Goal: Information Seeking & Learning: Learn about a topic

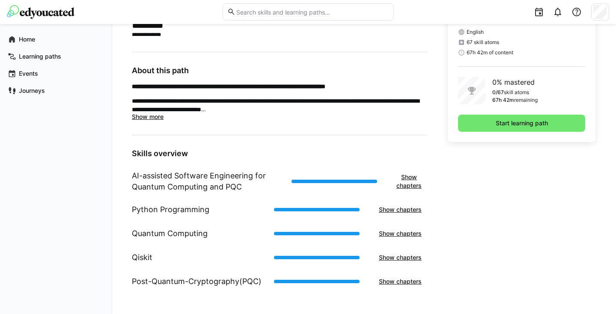
scroll to position [263, 0]
click at [493, 127] on span "Start learning path" at bounding box center [521, 123] width 127 height 17
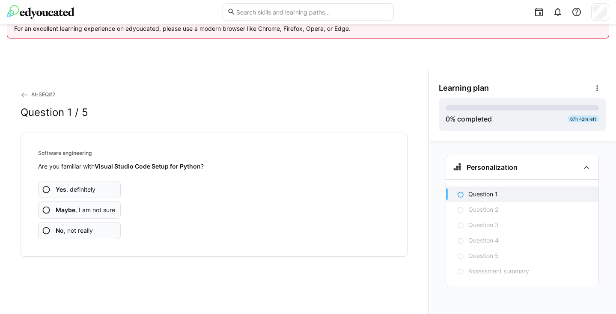
scroll to position [45, 0]
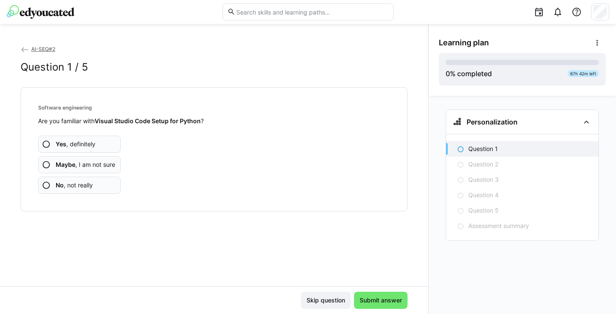
click at [116, 142] on app-assessment-question-radio "Yes , definitely" at bounding box center [79, 144] width 83 height 17
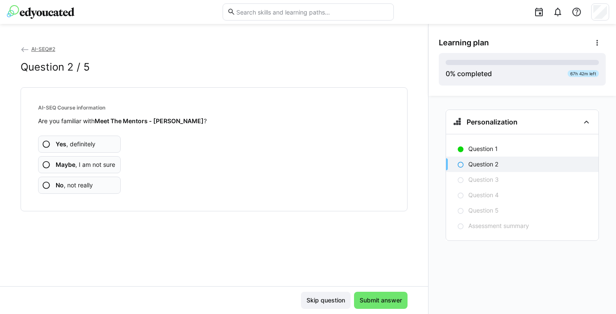
click at [119, 167] on app-assessment-question-radio "Maybe , I am not sure" at bounding box center [79, 164] width 83 height 17
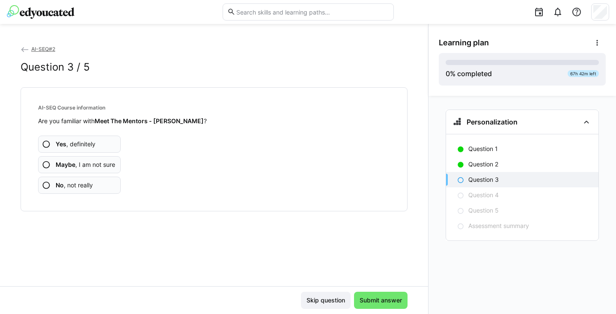
click at [119, 167] on app-assessment-question-radio "Maybe , I am not sure" at bounding box center [79, 164] width 83 height 17
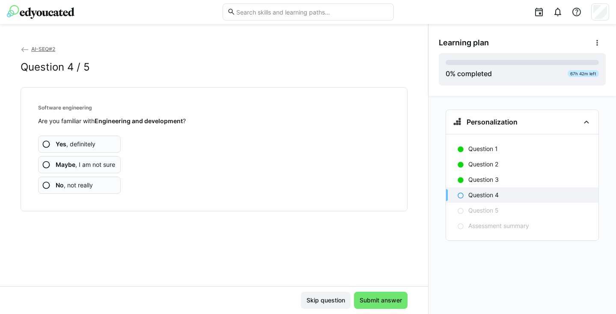
click at [106, 179] on app-assessment-question-radio "No , not really" at bounding box center [79, 185] width 83 height 17
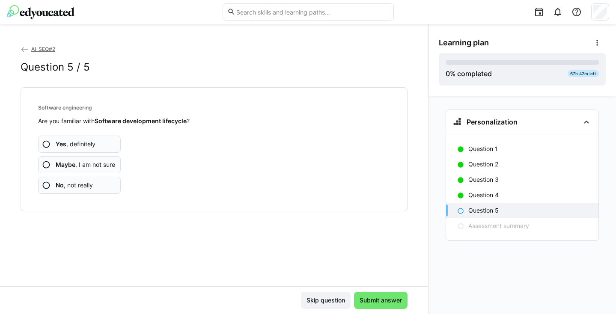
click at [106, 179] on app-assessment-question-radio "No , not really" at bounding box center [79, 185] width 83 height 17
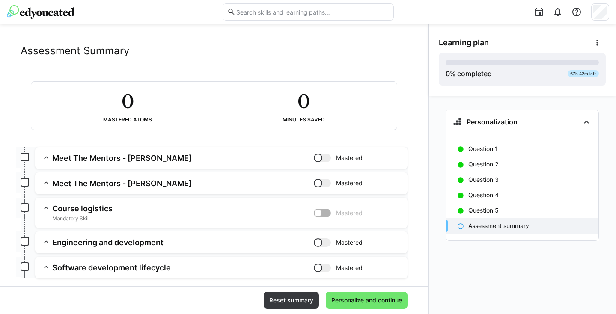
scroll to position [17, 0]
click at [124, 154] on h3 "Meet The Mentors - Ravi" at bounding box center [182, 158] width 261 height 10
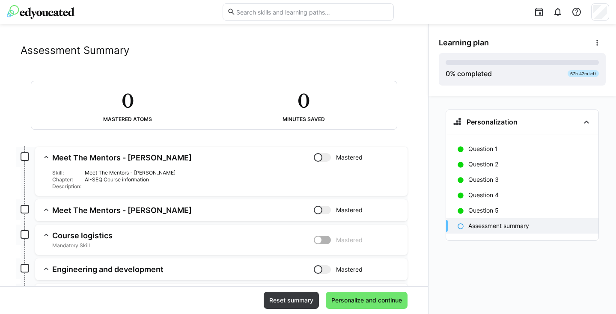
click at [183, 159] on h3 "Meet The Mentors - Ravi" at bounding box center [182, 158] width 261 height 10
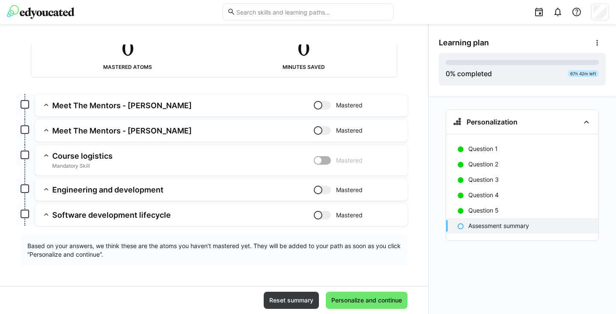
scroll to position [69, 0]
click at [317, 217] on div at bounding box center [318, 215] width 9 height 9
click at [322, 217] on div at bounding box center [326, 215] width 9 height 9
click at [221, 163] on span "Mandatory Skill" at bounding box center [182, 166] width 261 height 7
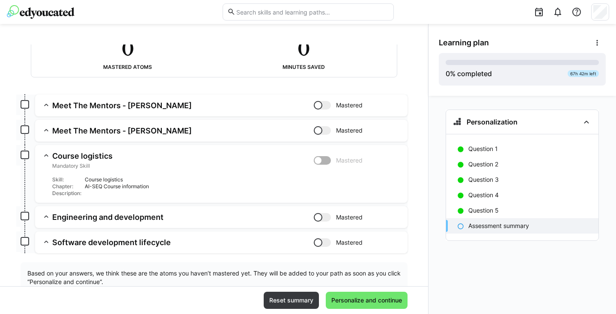
click at [231, 135] on h3 "Meet The Mentors - Pascal" at bounding box center [182, 131] width 261 height 10
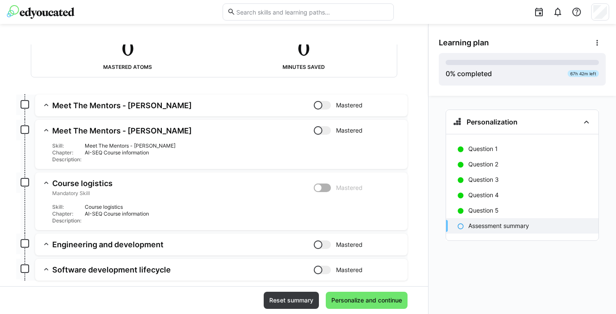
click at [188, 247] on h3 "Engineering and development" at bounding box center [182, 245] width 261 height 10
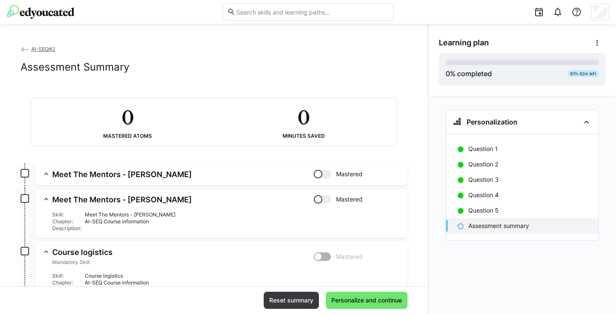
scroll to position [0, 0]
click at [321, 174] on div at bounding box center [322, 174] width 17 height 9
click at [315, 201] on div at bounding box center [318, 199] width 9 height 9
click at [318, 197] on div at bounding box center [322, 199] width 17 height 9
click at [318, 170] on div at bounding box center [322, 174] width 17 height 9
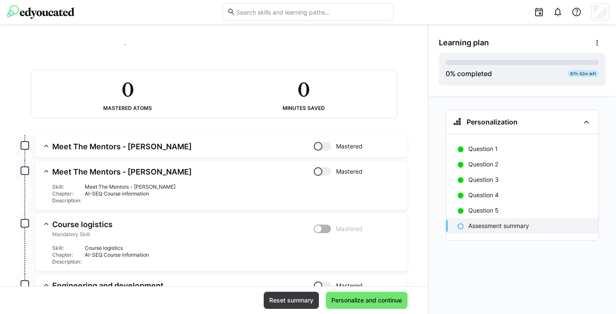
scroll to position [30, 0]
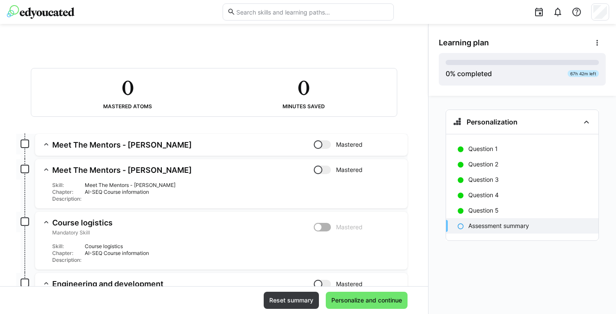
click at [320, 228] on div at bounding box center [322, 227] width 17 height 9
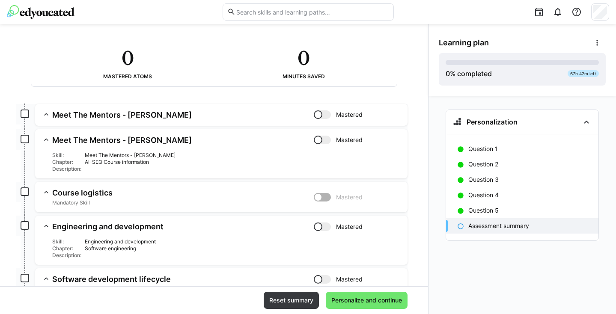
scroll to position [63, 0]
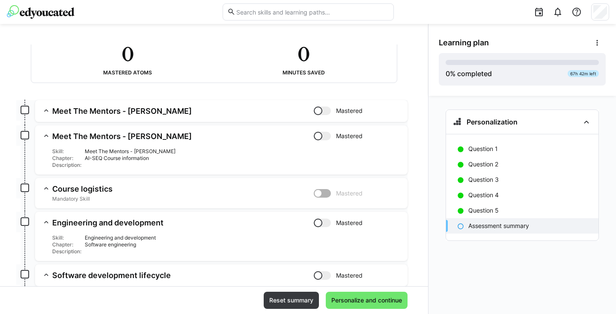
click at [286, 199] on span "Mandatory Skill" at bounding box center [182, 199] width 261 height 7
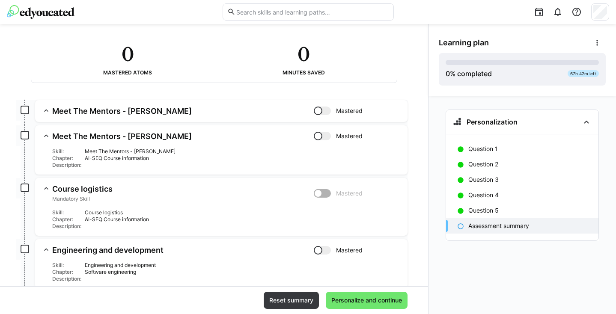
click at [286, 199] on span "Mandatory Skill" at bounding box center [182, 199] width 261 height 7
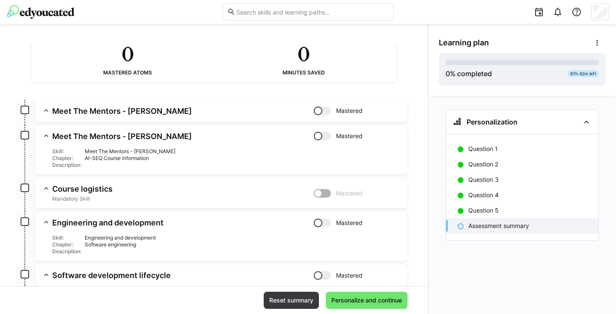
click at [316, 223] on div at bounding box center [318, 223] width 9 height 9
click at [316, 223] on div at bounding box center [322, 223] width 17 height 9
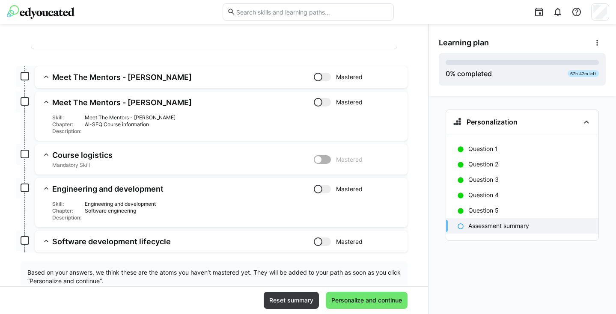
scroll to position [105, 0]
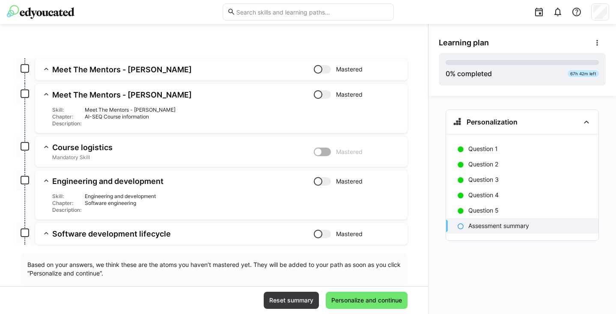
click at [316, 234] on div at bounding box center [318, 234] width 9 height 9
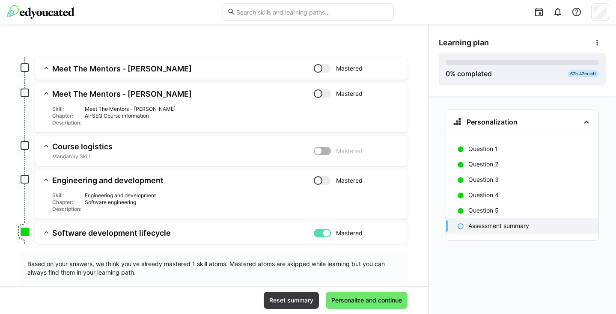
scroll to position [107, 0]
click at [316, 234] on div at bounding box center [322, 232] width 17 height 9
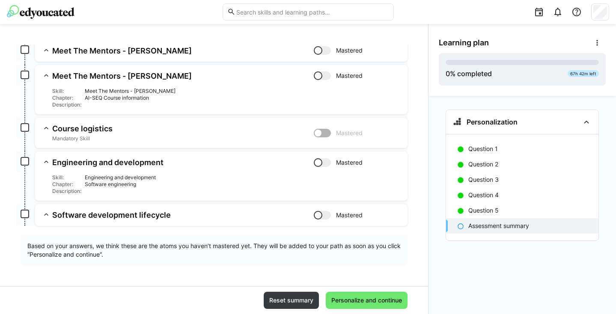
scroll to position [124, 0]
click at [350, 303] on span "Personalize and continue" at bounding box center [366, 300] width 73 height 9
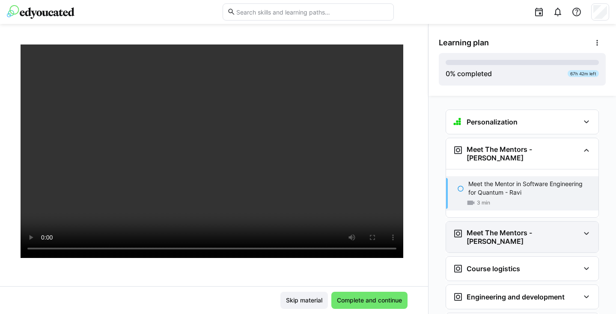
scroll to position [0, 0]
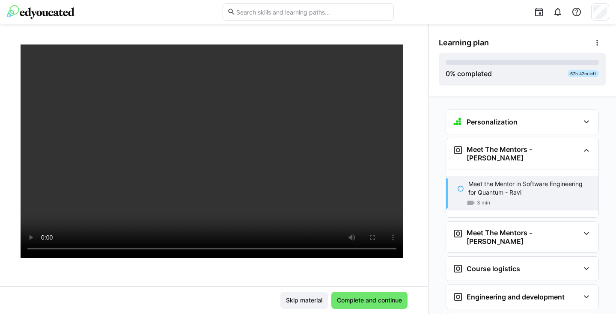
click at [576, 186] on p "Meet the Mentor in Software Engineering for Quantum - Ravi" at bounding box center [529, 188] width 123 height 17
click at [463, 185] on eds-icon at bounding box center [460, 188] width 7 height 7
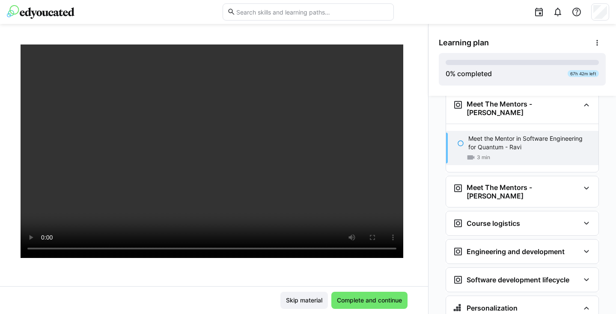
scroll to position [46, 0]
click at [382, 298] on span "Complete and continue" at bounding box center [370, 300] width 68 height 9
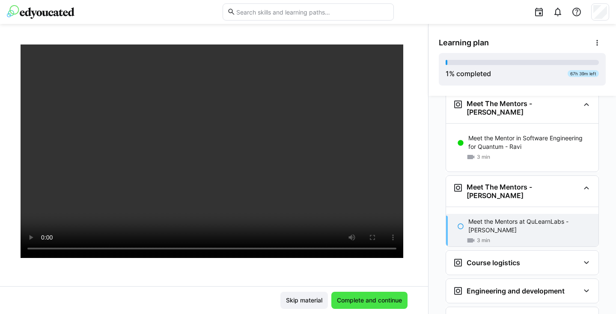
scroll to position [119, 0]
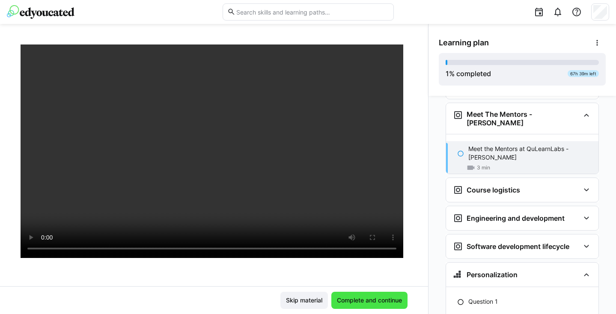
click at [348, 293] on span "Complete and continue" at bounding box center [369, 300] width 76 height 17
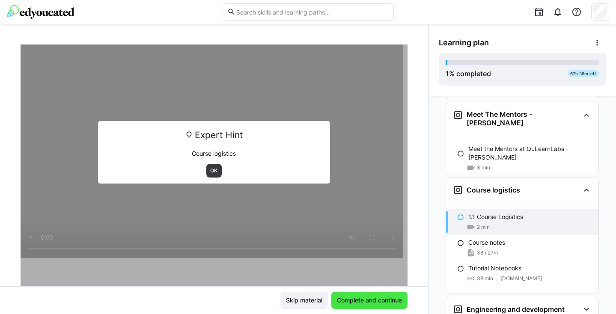
scroll to position [187, 0]
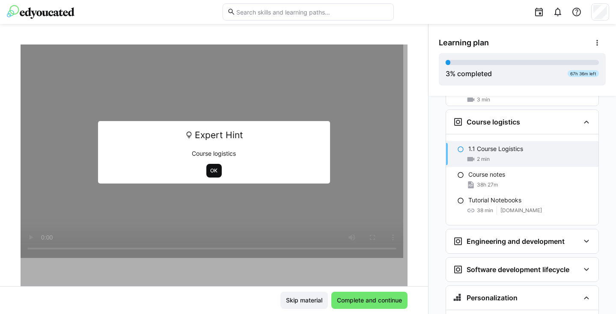
click at [213, 166] on span "OK" at bounding box center [214, 171] width 16 height 14
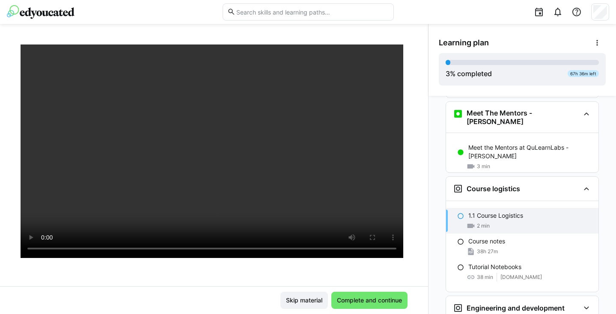
scroll to position [120, 0]
click at [375, 297] on span "Complete and continue" at bounding box center [370, 300] width 68 height 9
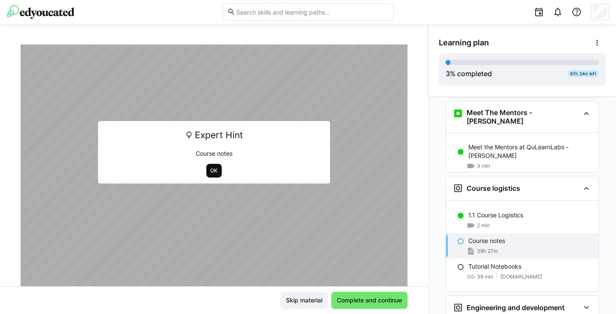
click at [213, 165] on span "OK" at bounding box center [214, 171] width 16 height 14
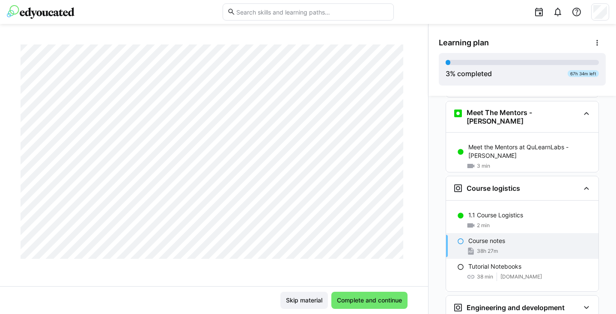
scroll to position [1327, 0]
click at [457, 238] on eds-icon at bounding box center [460, 241] width 7 height 7
click at [460, 238] on eds-icon at bounding box center [460, 241] width 7 height 7
click at [395, 296] on span "Complete and continue" at bounding box center [369, 300] width 76 height 17
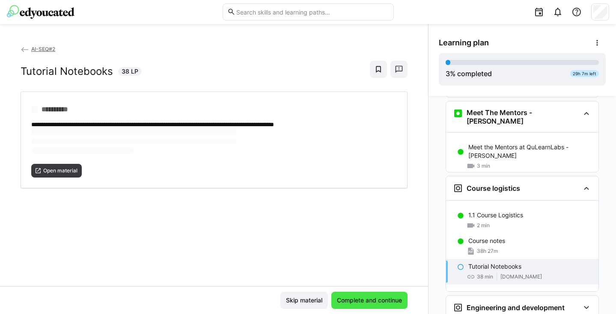
scroll to position [0, 0]
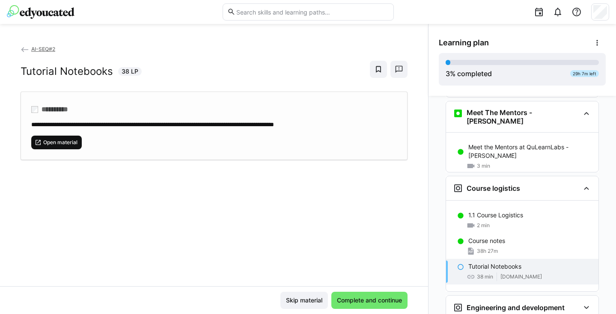
click at [70, 137] on span "Open material" at bounding box center [56, 143] width 50 height 14
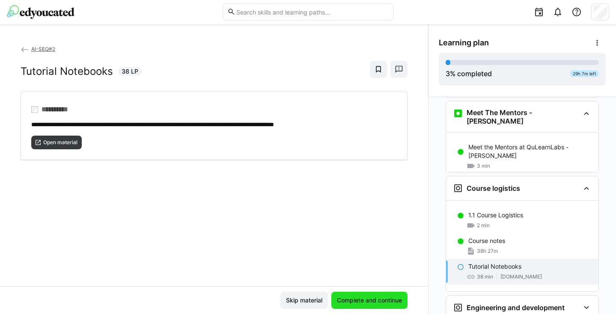
click at [356, 300] on span "Complete and continue" at bounding box center [370, 300] width 68 height 9
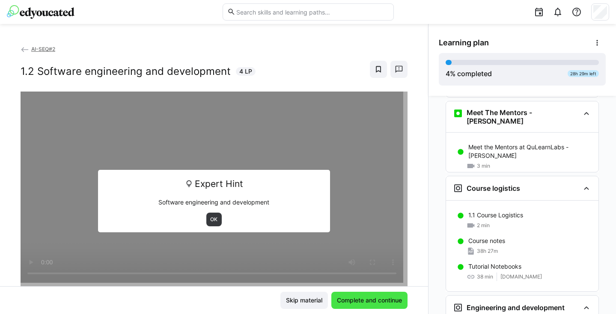
scroll to position [302, 0]
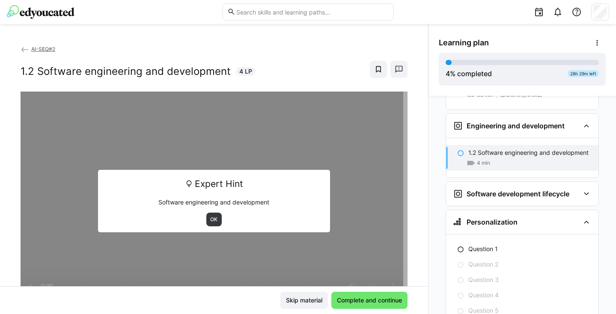
click at [326, 229] on div "Expert Hint Software engineering and development OK" at bounding box center [214, 201] width 232 height 62
click at [211, 217] on span "OK" at bounding box center [214, 219] width 9 height 7
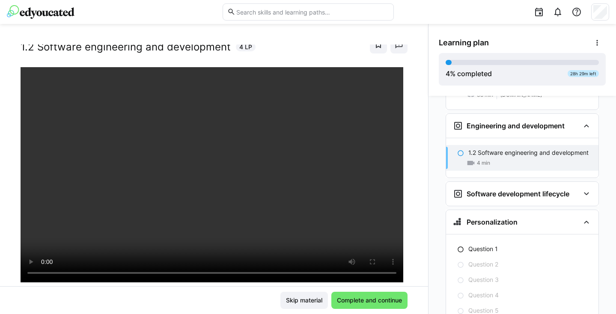
scroll to position [23, 0]
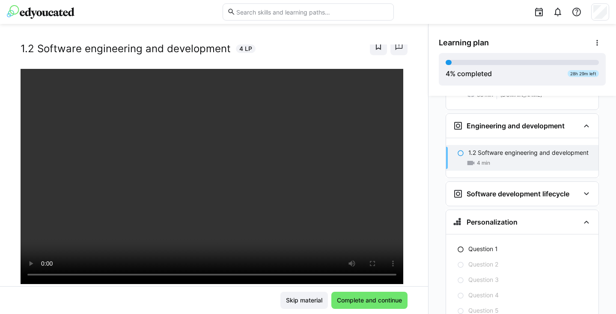
click at [502, 2] on div at bounding box center [505, 12] width 210 height 24
click at [388, 306] on span "Complete and continue" at bounding box center [369, 300] width 76 height 17
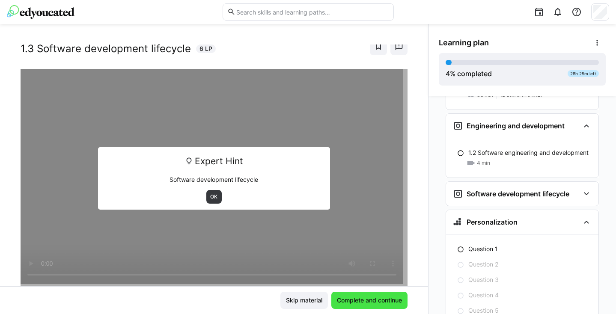
scroll to position [342, 0]
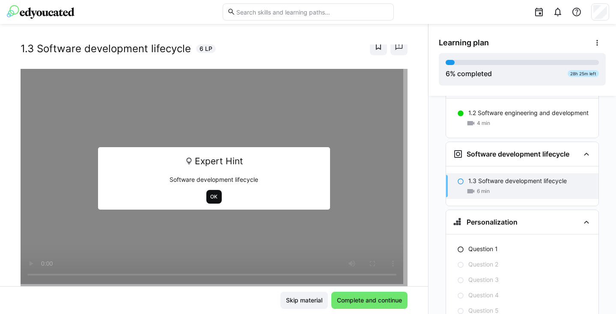
click at [209, 191] on span "OK" at bounding box center [214, 197] width 16 height 14
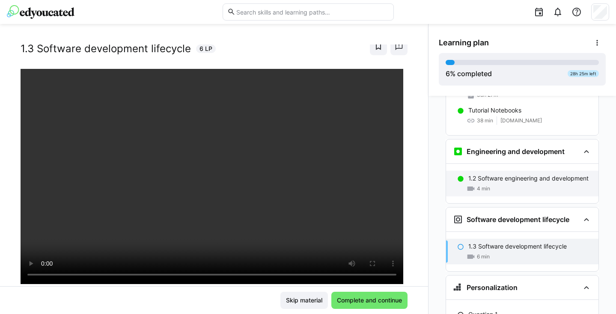
click at [507, 174] on p "1.2 Software engineering and development" at bounding box center [528, 178] width 120 height 9
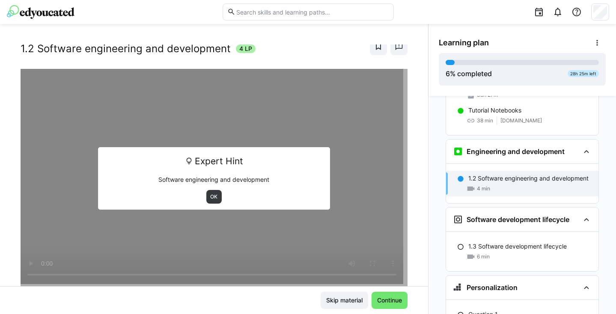
scroll to position [306, 0]
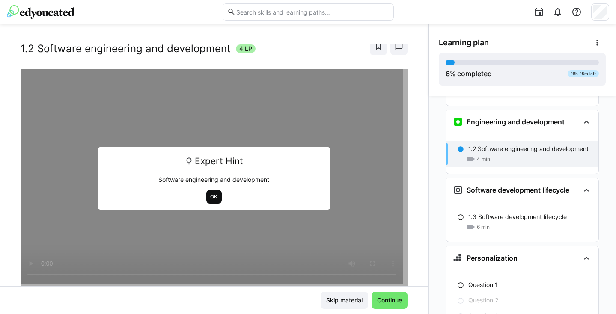
click at [211, 192] on span "OK" at bounding box center [214, 197] width 16 height 14
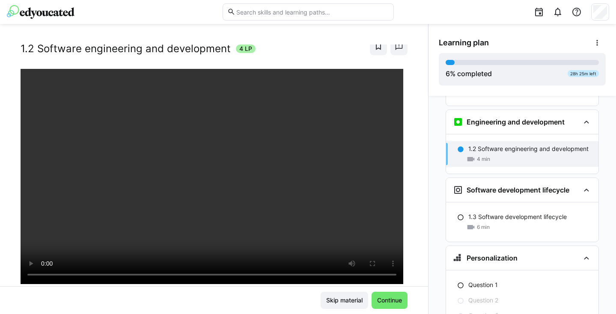
click at [362, 0] on div at bounding box center [308, 12] width 171 height 24
click at [393, 307] on span "Continue" at bounding box center [389, 300] width 36 height 17
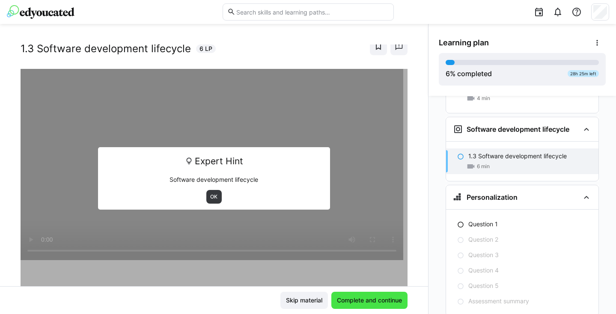
scroll to position [374, 0]
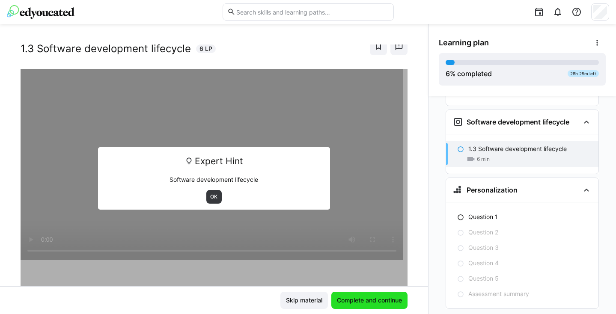
click at [392, 299] on span "Complete and continue" at bounding box center [370, 300] width 68 height 9
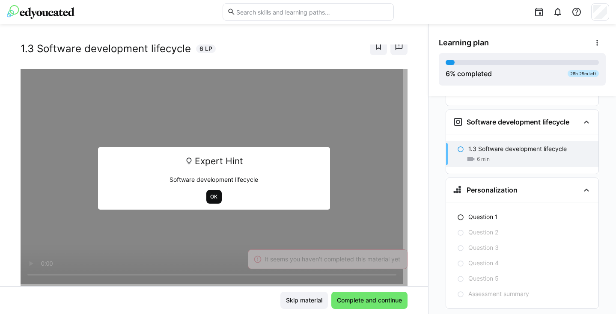
click at [211, 200] on span "OK" at bounding box center [214, 196] width 9 height 7
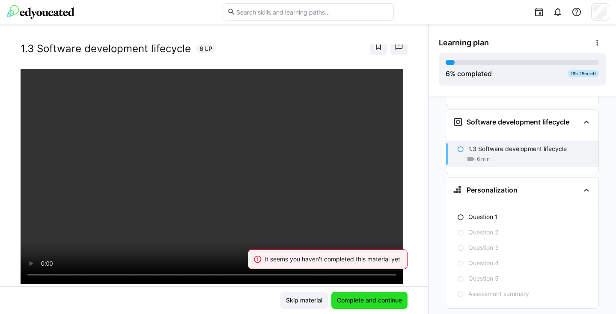
click at [352, 306] on span "Complete and continue" at bounding box center [369, 300] width 76 height 17
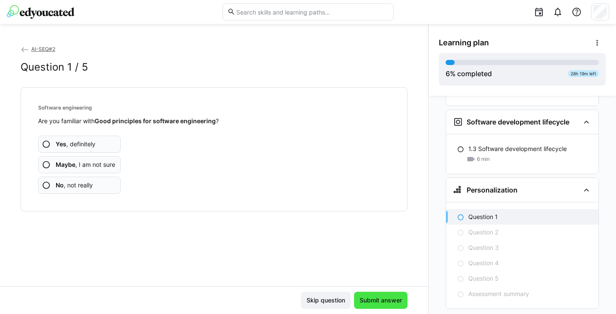
scroll to position [382, 0]
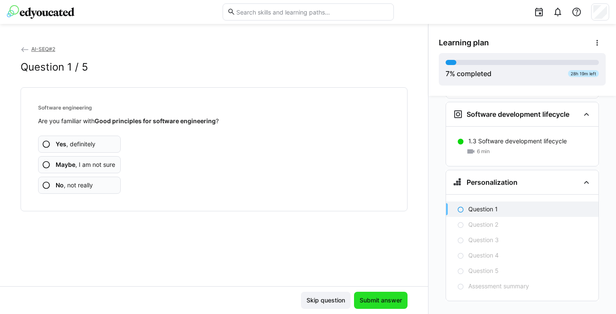
click at [354, 304] on span "Submit answer" at bounding box center [380, 300] width 53 height 17
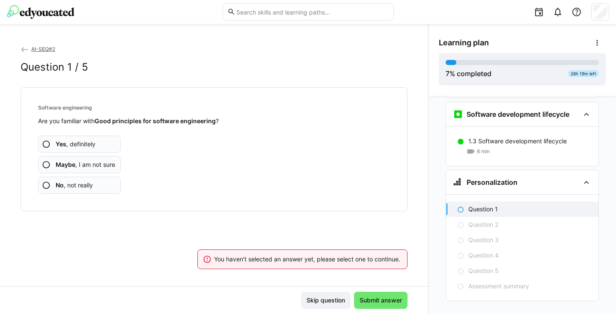
click at [65, 163] on b "Maybe" at bounding box center [66, 164] width 20 height 7
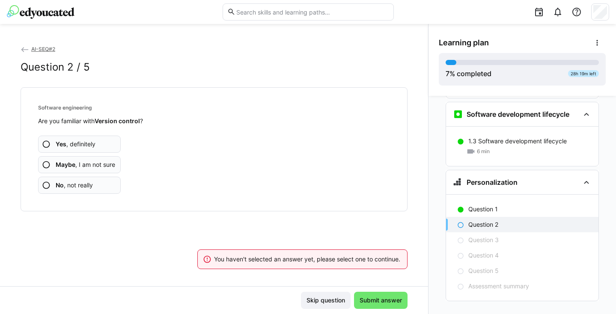
click at [108, 164] on span "Maybe , I am not sure" at bounding box center [85, 164] width 59 height 9
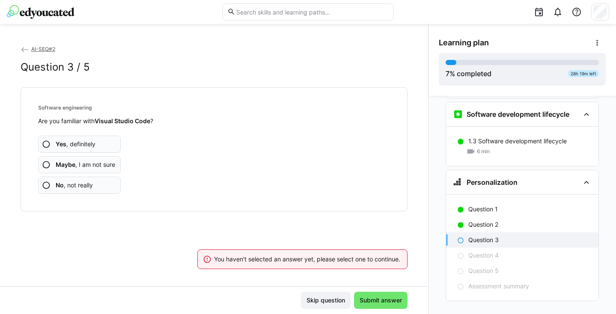
click at [106, 151] on app-assessment-question-radio "Yes , definitely" at bounding box center [79, 144] width 83 height 17
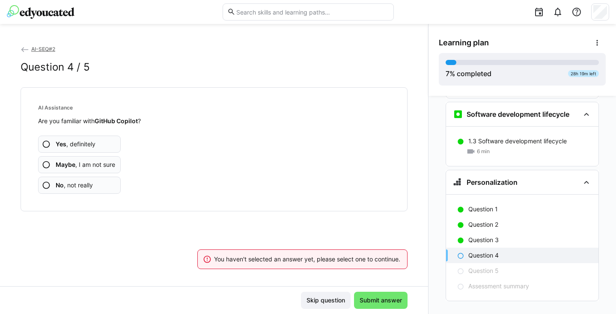
click at [104, 164] on span "Maybe , I am not sure" at bounding box center [85, 164] width 59 height 9
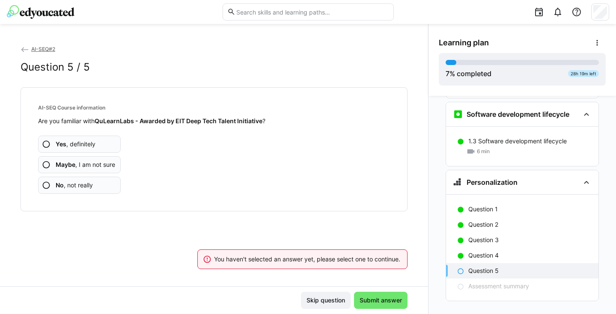
click at [99, 179] on app-assessment-question-radio "No , not really" at bounding box center [79, 185] width 83 height 17
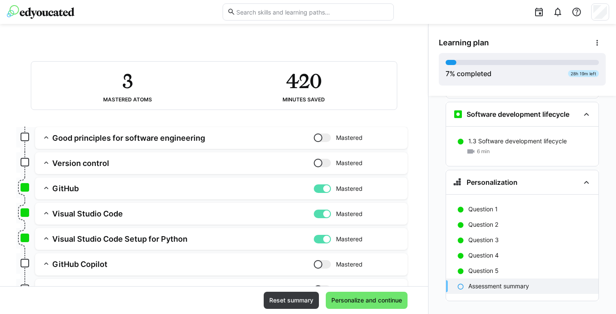
scroll to position [45, 0]
click at [323, 210] on div at bounding box center [326, 214] width 9 height 9
click at [321, 213] on div at bounding box center [322, 214] width 17 height 9
click at [258, 214] on h3 "Visual Studio Code" at bounding box center [182, 214] width 261 height 10
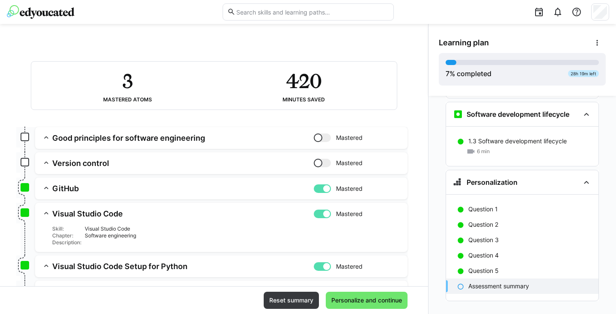
click at [258, 214] on h3 "Visual Studio Code" at bounding box center [182, 214] width 261 height 10
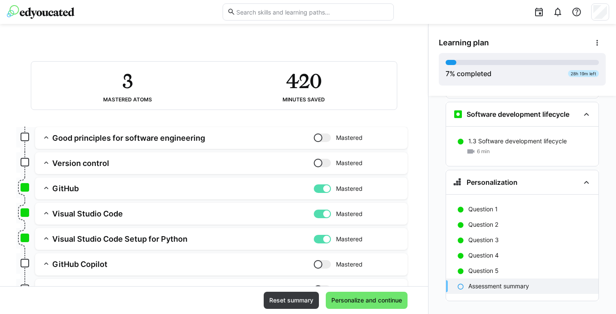
click at [322, 239] on div at bounding box center [326, 239] width 9 height 9
click at [320, 239] on div at bounding box center [322, 239] width 17 height 9
click at [323, 243] on div at bounding box center [326, 239] width 9 height 9
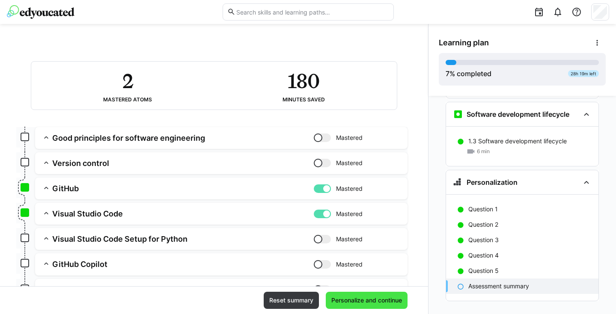
click at [353, 299] on span "Personalize and continue" at bounding box center [366, 300] width 73 height 9
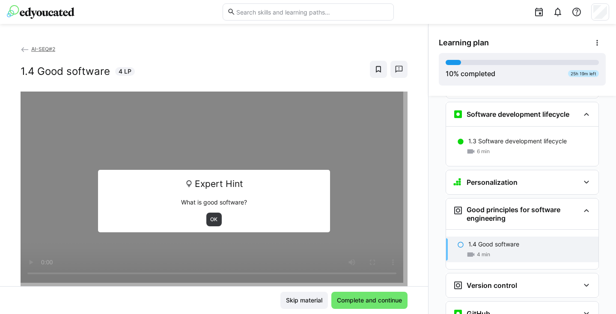
scroll to position [470, 0]
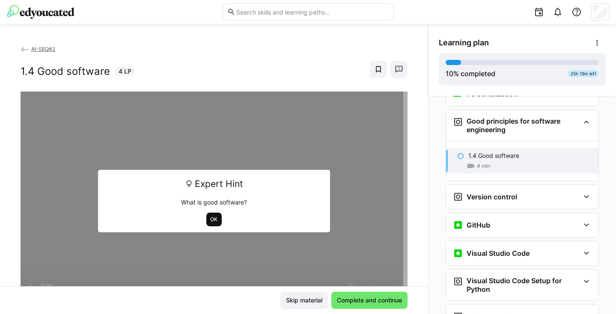
click at [210, 223] on span "OK" at bounding box center [214, 219] width 9 height 7
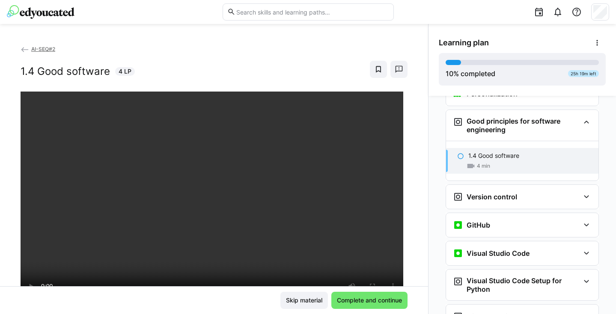
click at [400, 255] on div at bounding box center [407, 250] width 21 height 18
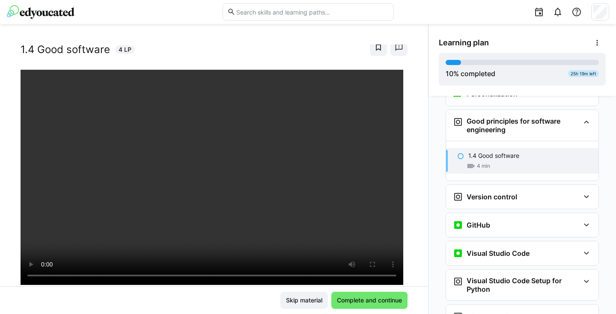
scroll to position [23, 0]
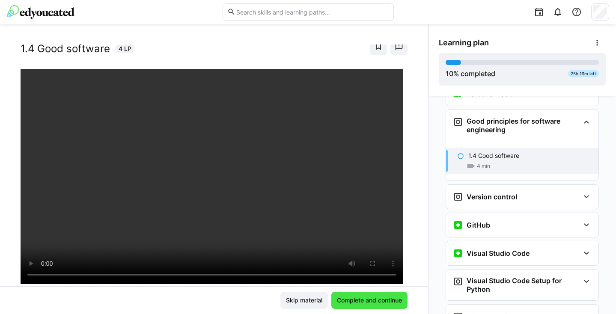
click at [398, 299] on span "Complete and continue" at bounding box center [370, 300] width 68 height 9
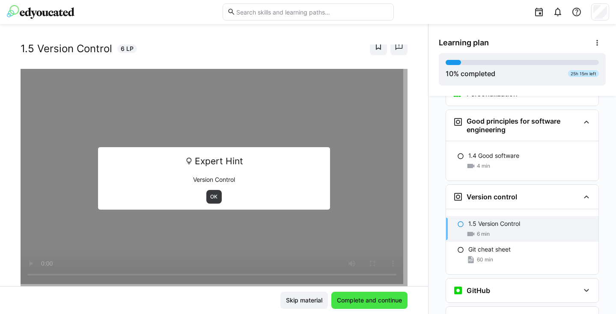
scroll to position [545, 0]
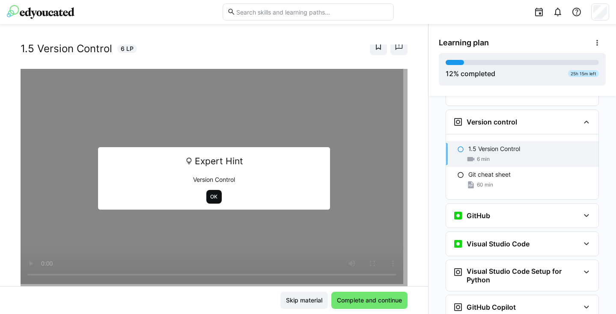
click at [210, 191] on span "OK" at bounding box center [214, 197] width 16 height 14
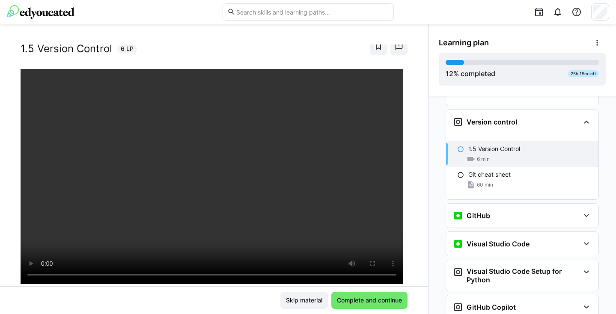
click at [321, 0] on div at bounding box center [308, 12] width 171 height 24
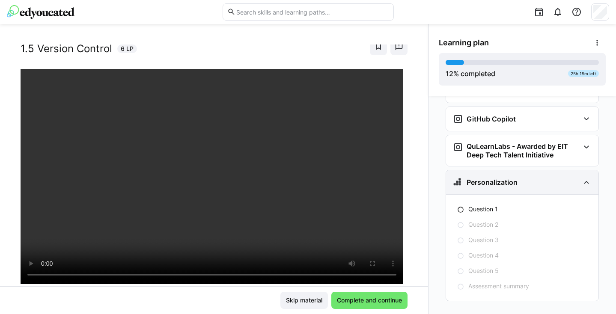
scroll to position [634, 0]
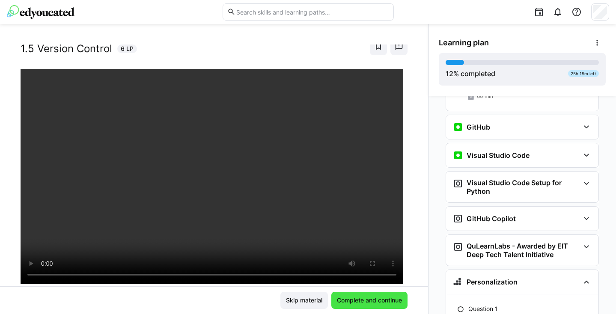
click at [363, 297] on span "Complete and continue" at bounding box center [370, 300] width 68 height 9
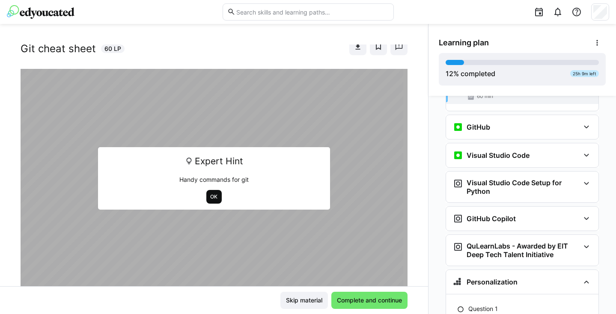
click at [214, 197] on span "OK" at bounding box center [214, 196] width 9 height 7
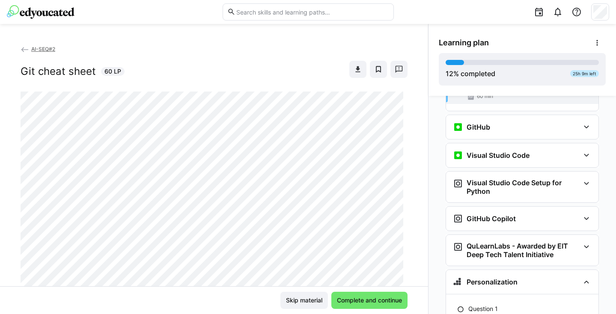
scroll to position [0, 0]
click at [355, 66] on eds-icon at bounding box center [357, 69] width 9 height 9
click at [363, 297] on span "Complete and continue" at bounding box center [370, 300] width 68 height 9
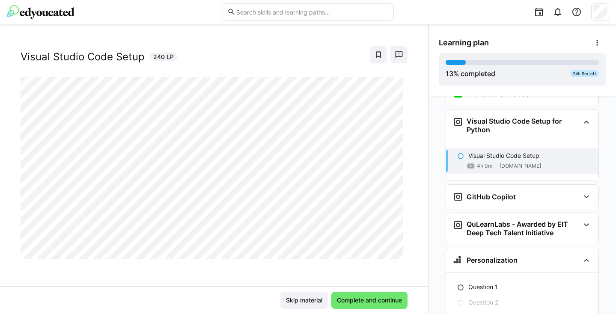
scroll to position [15, 0]
click at [377, 309] on span "Complete and continue" at bounding box center [369, 300] width 76 height 17
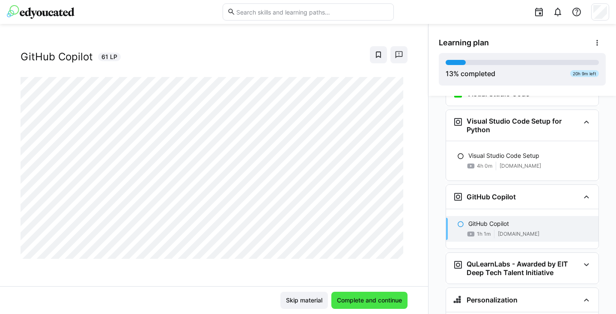
scroll to position [770, 0]
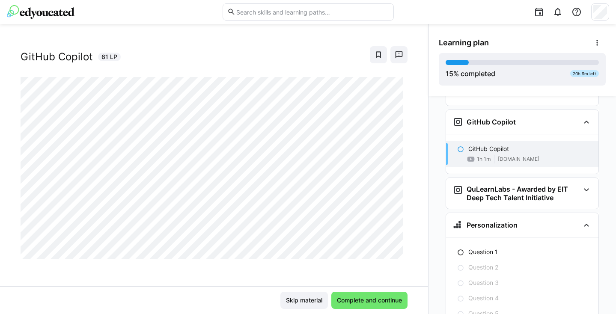
click at [291, 274] on div "AI-SEQ#2 GitHub Copilot 61 LP" at bounding box center [214, 166] width 428 height 242
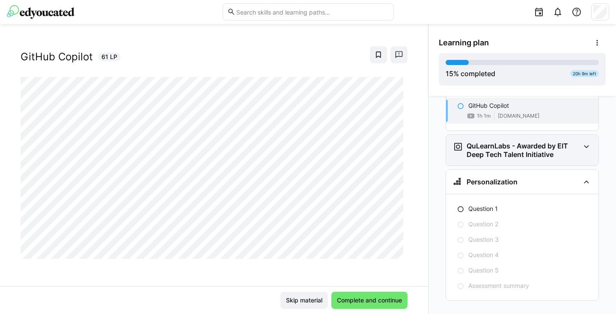
scroll to position [813, 0]
click at [544, 142] on h3 "QuLearnLabs - Awarded by EIT Deep Tech Talent Initiative" at bounding box center [522, 150] width 113 height 17
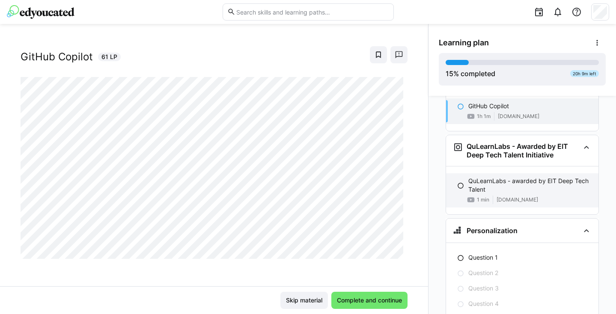
click at [520, 177] on p "QuLearnLabs - awarded by EIT Deep Tech Talent" at bounding box center [529, 185] width 123 height 17
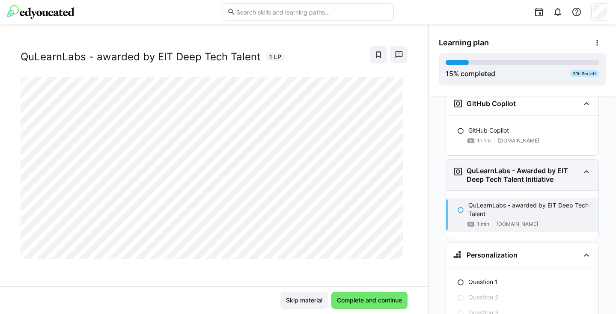
scroll to position [790, 0]
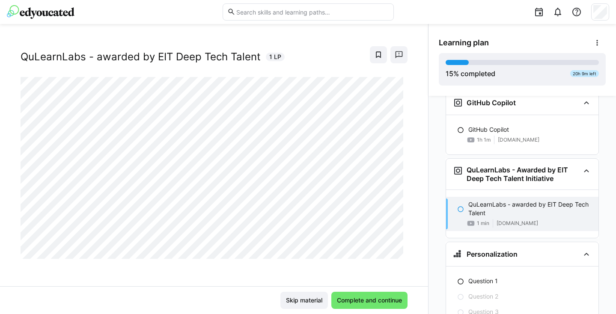
click at [502, 134] on div "GitHub Copilot 1h 1m www.youtube.com" at bounding box center [522, 134] width 152 height 39
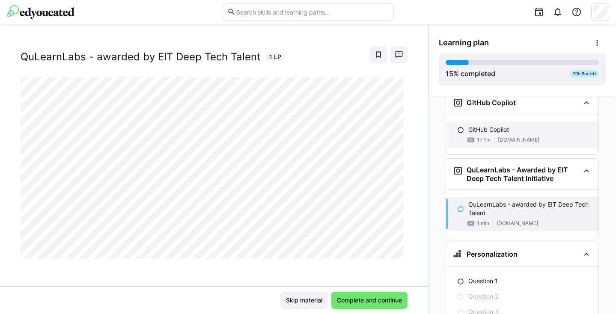
click at [502, 137] on span "www.youtube.com" at bounding box center [519, 140] width 42 height 7
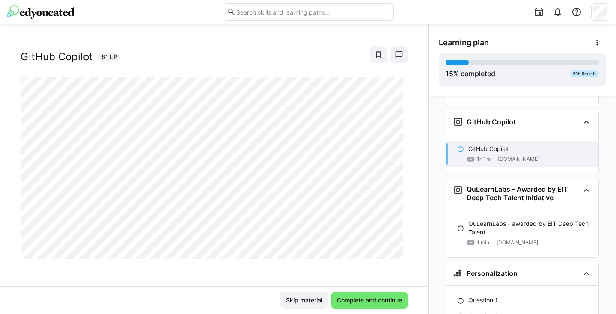
scroll to position [45, 0]
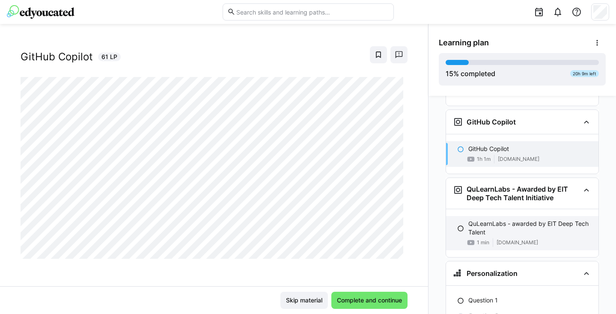
click at [459, 225] on eds-icon at bounding box center [460, 228] width 7 height 7
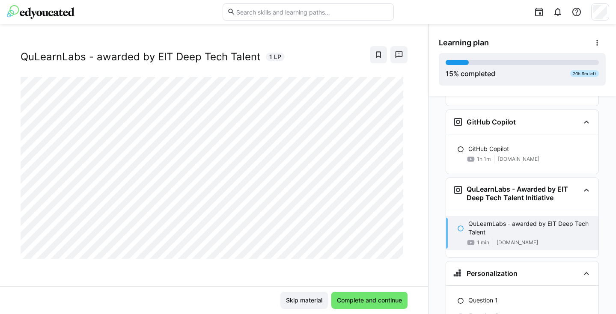
scroll to position [838, 0]
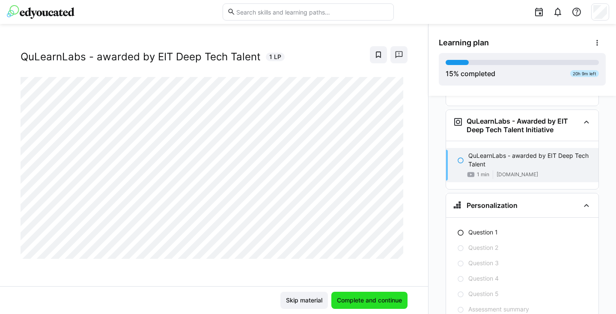
click at [389, 293] on span "Complete and continue" at bounding box center [369, 300] width 76 height 17
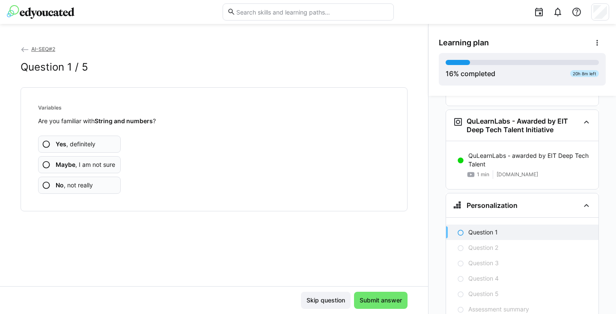
scroll to position [861, 0]
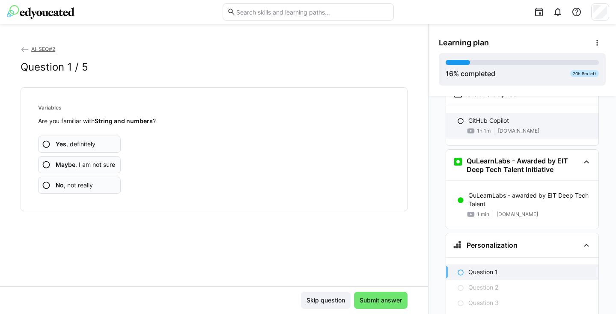
click at [512, 116] on div "GitHub Copilot" at bounding box center [529, 120] width 123 height 9
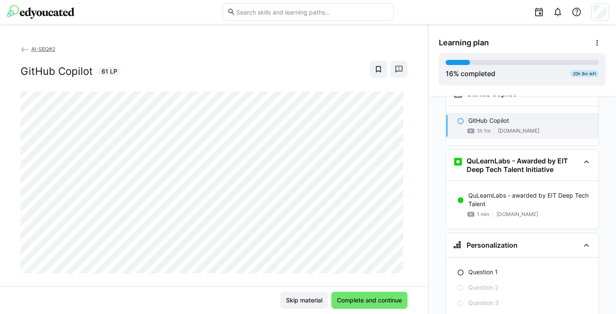
scroll to position [770, 0]
